Goal: Book appointment/travel/reservation

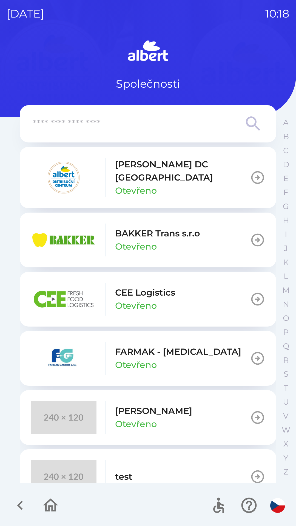
click at [100, 180] on div "[PERSON_NAME] DC [GEOGRAPHIC_DATA] Otevřeno" at bounding box center [140, 177] width 219 height 39
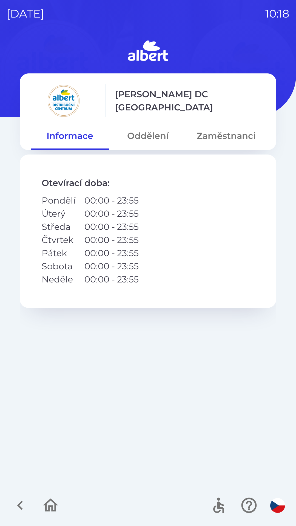
click at [137, 138] on button "Oddělení" at bounding box center [148, 136] width 78 height 20
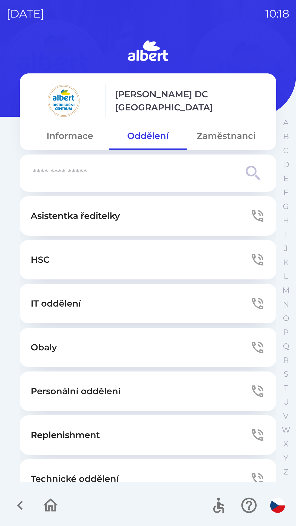
click at [70, 474] on p "Technické oddělení" at bounding box center [75, 479] width 88 height 13
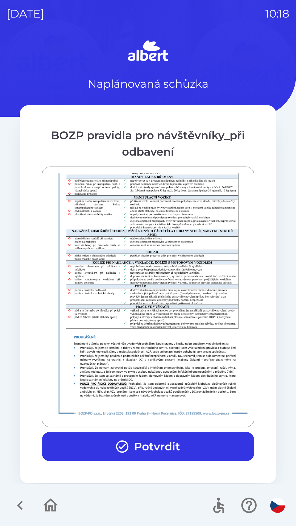
scroll to position [385, 0]
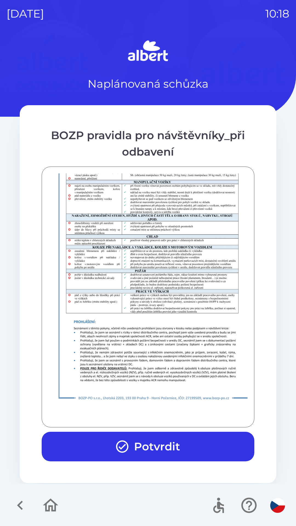
click at [104, 437] on button "Potvrdit" at bounding box center [148, 447] width 213 height 30
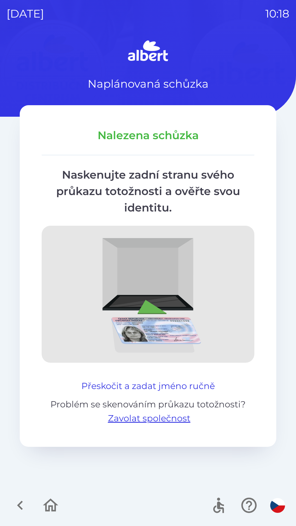
click at [96, 380] on button "Přeskočit a zadat jméno ručně" at bounding box center [148, 386] width 138 height 13
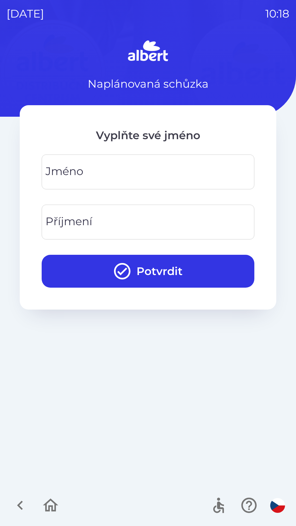
click at [65, 177] on div "[PERSON_NAME]" at bounding box center [148, 172] width 213 height 35
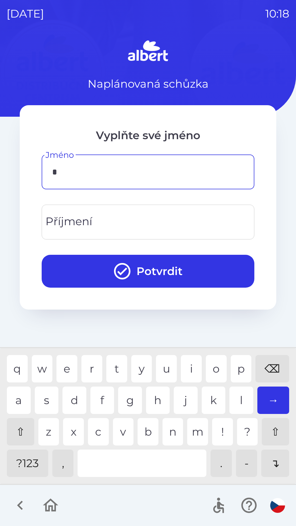
click at [196, 431] on div "m" at bounding box center [197, 431] width 21 height 27
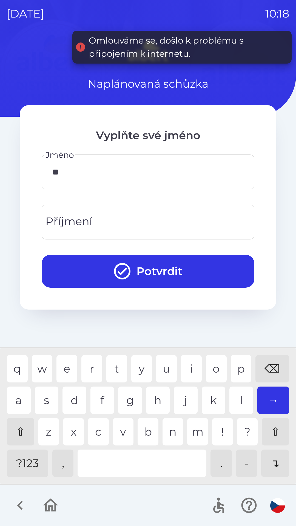
click at [17, 398] on div "a" at bounding box center [19, 400] width 24 height 27
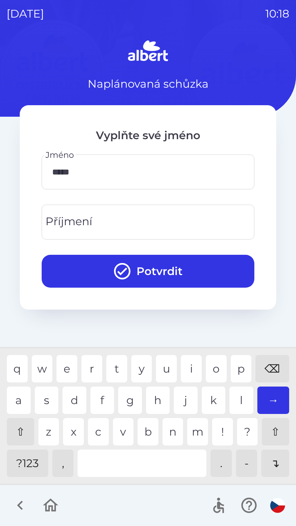
type input "******"
click at [235, 402] on div "l" at bounding box center [241, 400] width 24 height 27
click at [118, 224] on input "Příjmení" at bounding box center [148, 222] width 200 height 22
click at [70, 368] on div "e" at bounding box center [66, 368] width 21 height 27
click at [238, 401] on div "l" at bounding box center [241, 400] width 24 height 27
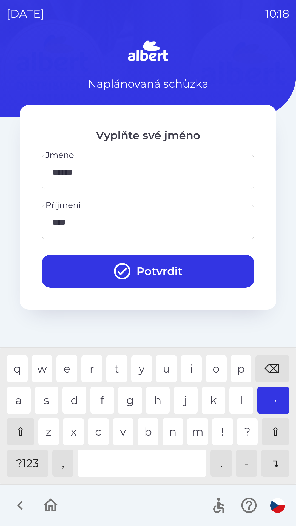
click at [67, 368] on div "e" at bounding box center [66, 368] width 21 height 27
click at [171, 436] on div "n" at bounding box center [173, 431] width 21 height 27
type input "*******"
click at [161, 267] on button "Potvrdit" at bounding box center [148, 271] width 213 height 33
